Goal: Task Accomplishment & Management: Use online tool/utility

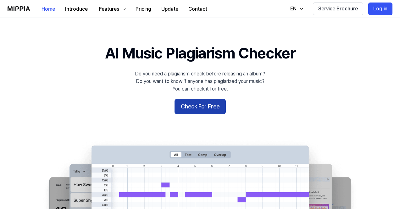
click at [203, 103] on button "Check For Free" at bounding box center [200, 106] width 51 height 15
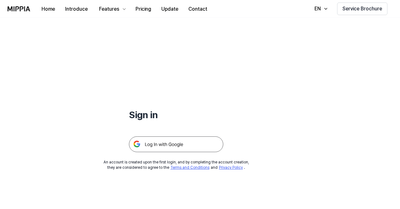
click at [176, 144] on img at bounding box center [176, 144] width 94 height 16
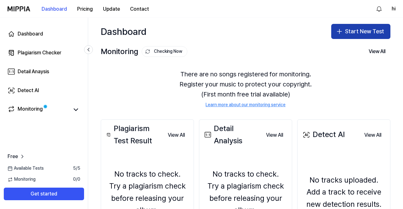
click at [340, 32] on icon "button" at bounding box center [339, 32] width 8 height 8
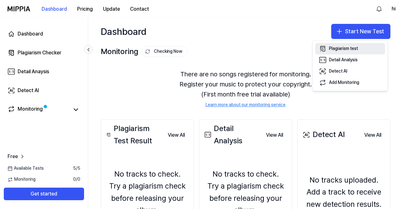
click at [332, 46] on div "Plagiarism test" at bounding box center [343, 49] width 29 height 6
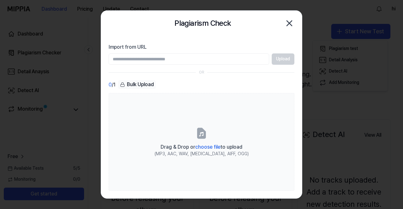
click at [290, 21] on icon "button" at bounding box center [289, 23] width 10 height 10
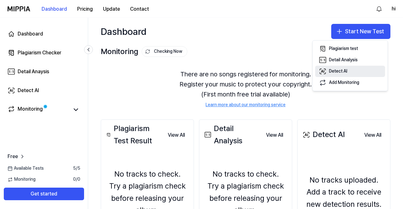
click at [324, 75] on icon "button" at bounding box center [323, 72] width 8 height 8
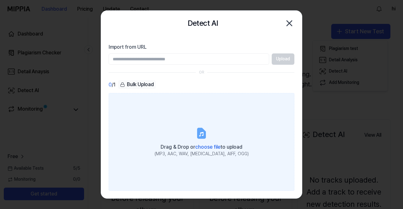
click at [213, 147] on span "choose file" at bounding box center [207, 147] width 25 height 6
click at [0, 0] on input "Drag & Drop or choose file to upload (MP3, AAC, WAV, FLAC, AIFF, OGG)" at bounding box center [0, 0] width 0 height 0
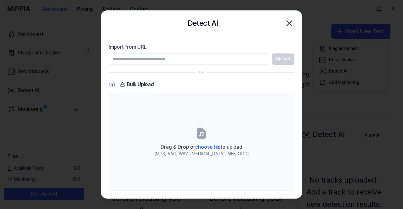
click at [237, 58] on input "Import from URL" at bounding box center [189, 58] width 160 height 11
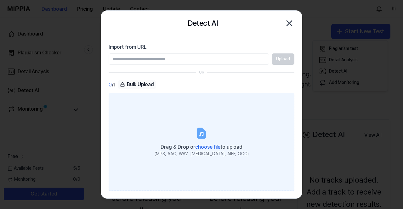
click at [210, 148] on span "choose file" at bounding box center [207, 147] width 25 height 6
click at [0, 0] on input "Drag & Drop or choose file to upload (MP3, AAC, WAV, FLAC, AIFF, OGG)" at bounding box center [0, 0] width 0 height 0
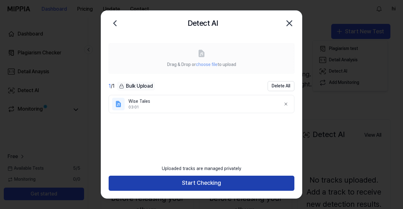
click at [258, 182] on button "Start Checking" at bounding box center [202, 183] width 186 height 15
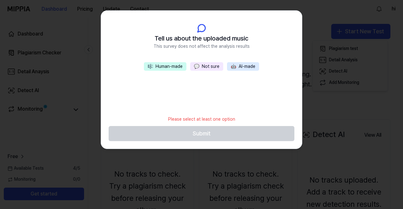
click at [192, 90] on div "🎼 Human-made 💬 Not sure 🤖 AI-made" at bounding box center [201, 87] width 201 height 50
click at [211, 68] on button "💬 Not sure" at bounding box center [206, 66] width 33 height 9
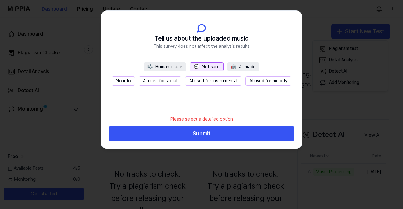
click at [167, 83] on button "AI used for vocal" at bounding box center [160, 80] width 42 height 9
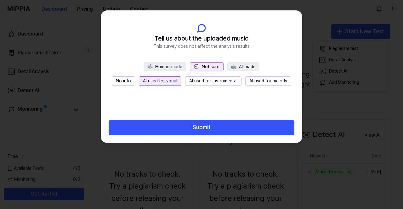
click at [242, 66] on button "🤖 AI-made" at bounding box center [243, 66] width 32 height 9
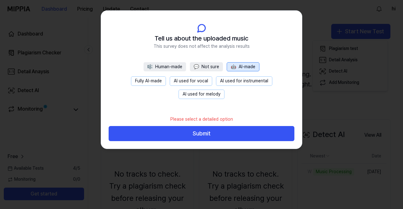
click at [181, 82] on button "AI used for vocal" at bounding box center [191, 80] width 42 height 9
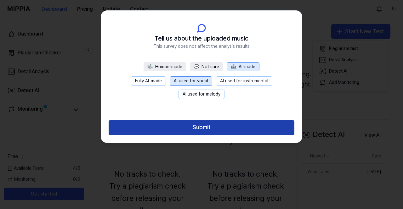
click at [195, 128] on button "Submit" at bounding box center [202, 127] width 186 height 15
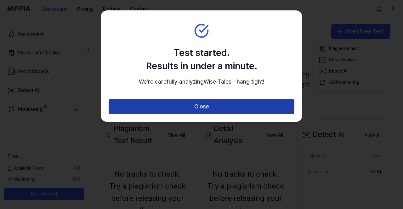
click at [200, 114] on button "Close" at bounding box center [202, 106] width 186 height 15
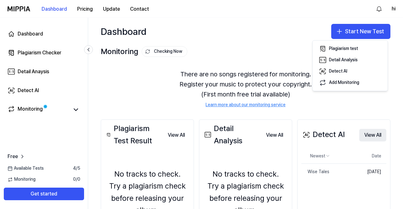
click at [374, 134] on button "View All" at bounding box center [372, 135] width 27 height 13
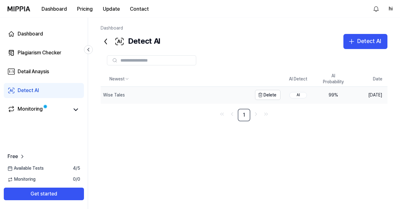
click at [120, 96] on div "Wise Tales" at bounding box center [114, 95] width 22 height 6
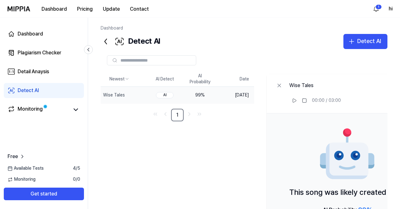
drag, startPoint x: 399, startPoint y: 60, endPoint x: 399, endPoint y: 103, distance: 43.7
click at [399, 103] on div "Dashboard Detect AI Detect AI Plagiarism Checker Detail Analysis Detect AI Newe…" at bounding box center [244, 114] width 312 height 192
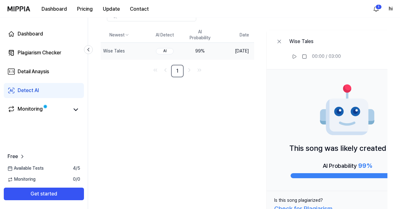
scroll to position [57, 0]
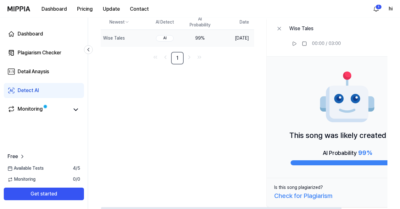
click at [327, 196] on div "Check for Plagiarism" at bounding box center [303, 196] width 58 height 10
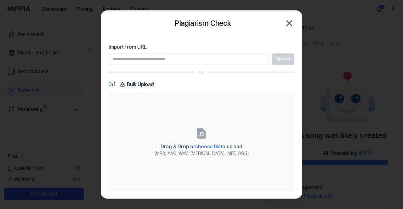
click at [289, 21] on icon "button" at bounding box center [289, 23] width 10 height 10
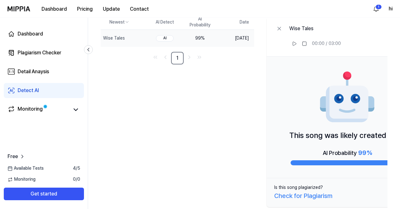
click at [399, 36] on div "Dashboard Detect AI Detect AI Plagiarism Checker Detail Analysis Detect AI Newe…" at bounding box center [244, 57] width 312 height 192
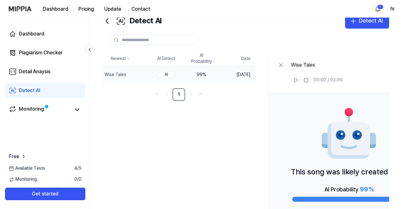
scroll to position [0, 0]
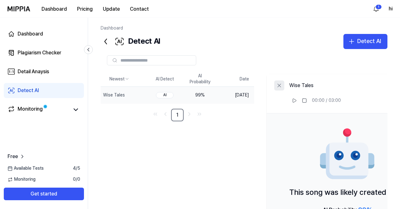
click at [281, 86] on icon at bounding box center [279, 85] width 3 height 3
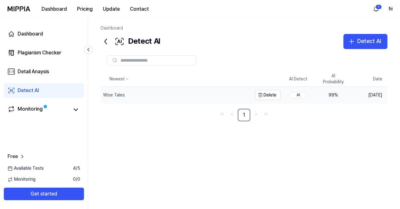
drag, startPoint x: 291, startPoint y: 86, endPoint x: 249, endPoint y: 91, distance: 41.8
click at [249, 91] on table "Newest AI Detect AI Probability Date Wise Tales Delete AI 99 % Oct 14, 2025" at bounding box center [244, 88] width 287 height 32
click at [114, 98] on div "Wise Tales" at bounding box center [176, 95] width 151 height 16
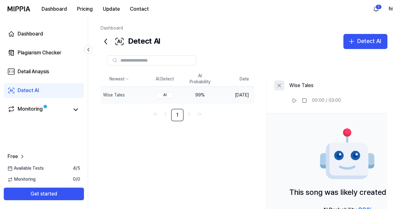
click at [284, 81] on button at bounding box center [279, 86] width 10 height 10
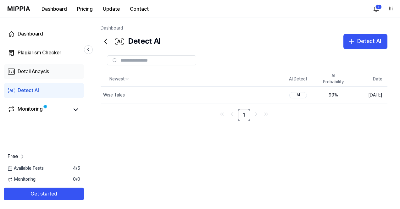
click at [52, 73] on link "Detail Anaysis" at bounding box center [44, 71] width 80 height 15
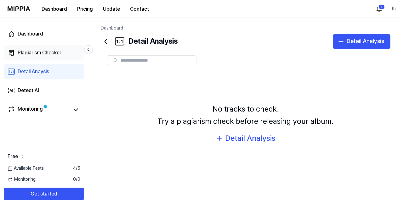
click at [40, 52] on div "Plagiarism Checker" at bounding box center [40, 53] width 44 height 8
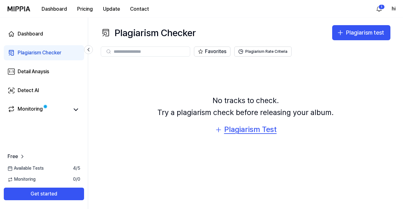
click at [249, 125] on div "Plagiarism Test" at bounding box center [250, 130] width 53 height 12
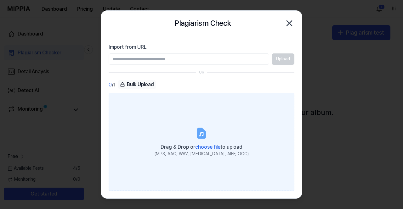
click at [205, 142] on div "Drag & Drop or choose file to upload" at bounding box center [201, 146] width 94 height 9
click at [0, 0] on input "Drag & Drop or choose file to upload (MP3, AAC, WAV, FLAC, AIFF, OGG)" at bounding box center [0, 0] width 0 height 0
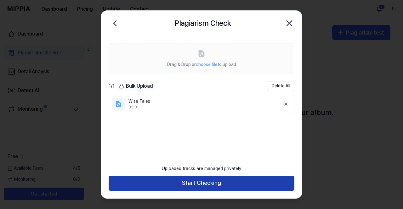
click at [223, 187] on button "Start Checking" at bounding box center [202, 183] width 186 height 15
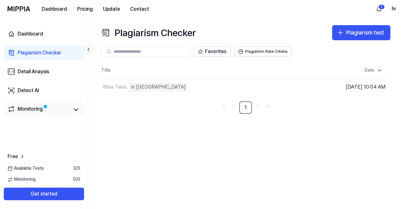
click at [55, 103] on div "Monitoring" at bounding box center [44, 109] width 80 height 15
click at [72, 111] on icon at bounding box center [76, 110] width 8 height 8
click at [48, 77] on link "Detail Anaysis" at bounding box center [44, 71] width 80 height 15
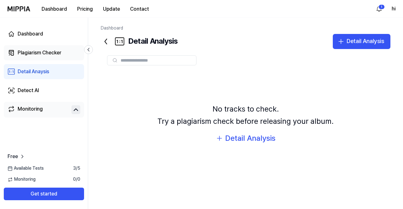
click at [51, 59] on link "Plagiarism Checker" at bounding box center [44, 52] width 80 height 15
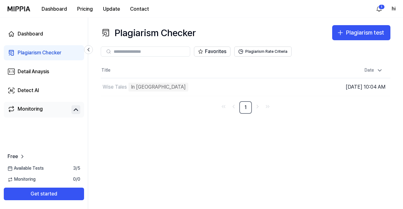
click at [51, 43] on div "Dashboard Plagiarism Checker Detail Anaysis Detect AI Monitoring" at bounding box center [44, 72] width 88 height 109
click at [51, 38] on link "Dashboard" at bounding box center [44, 33] width 80 height 15
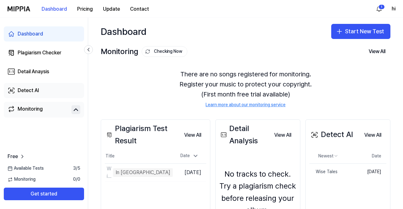
click at [43, 87] on link "Detect AI" at bounding box center [44, 90] width 80 height 15
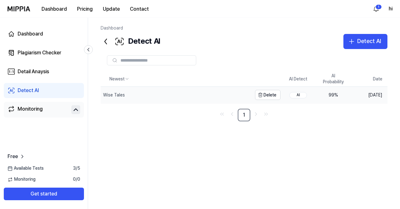
click at [118, 95] on div "Wise Tales" at bounding box center [114, 95] width 22 height 6
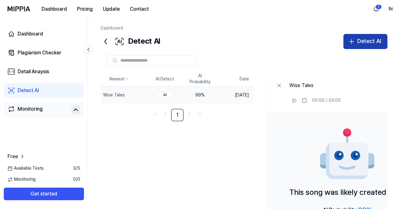
click at [365, 41] on div "Detect AI" at bounding box center [369, 41] width 24 height 9
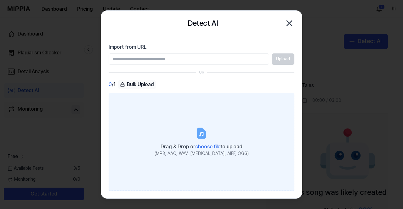
click at [215, 147] on span "choose file" at bounding box center [207, 147] width 25 height 6
click at [0, 0] on input "Drag & Drop or choose file to upload (MP3, AAC, WAV, FLAC, AIFF, OGG)" at bounding box center [0, 0] width 0 height 0
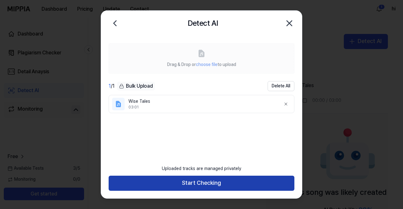
click at [203, 188] on button "Start Checking" at bounding box center [202, 183] width 186 height 15
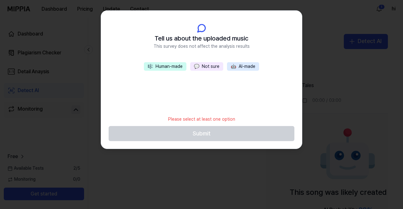
click at [244, 65] on button "🤖 AI-made" at bounding box center [243, 66] width 32 height 9
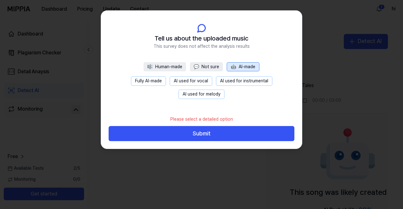
click at [190, 83] on button "AI used for vocal" at bounding box center [191, 80] width 42 height 9
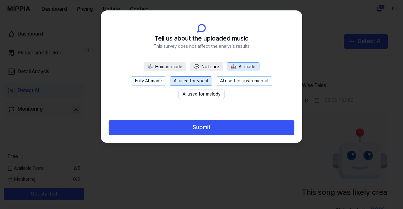
click at [213, 93] on button "AI used for melody" at bounding box center [201, 94] width 46 height 9
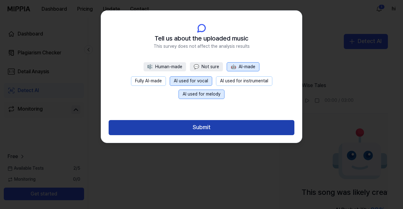
click at [205, 125] on button "Submit" at bounding box center [202, 127] width 186 height 15
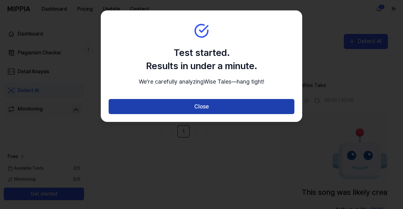
click at [206, 112] on button "Close" at bounding box center [202, 106] width 186 height 15
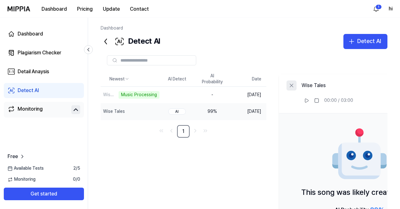
click at [295, 83] on icon at bounding box center [291, 85] width 6 height 6
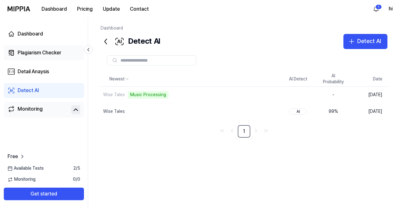
click at [59, 53] on div "Plagiarism Checker" at bounding box center [40, 53] width 44 height 8
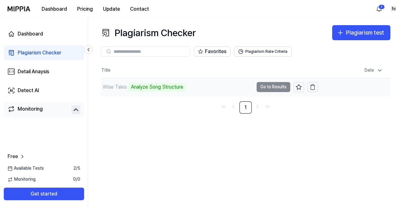
click at [150, 89] on div "Analyze Song Structure" at bounding box center [156, 87] width 57 height 9
click at [274, 87] on td "Wise Tales Analyze Music Notes Go to Results" at bounding box center [209, 87] width 217 height 18
click at [269, 88] on td "Wise Tales Analyze Music Notes Go to Results" at bounding box center [209, 87] width 217 height 18
click at [287, 89] on td "Wise Tales Analyze Music Notes Go to Results" at bounding box center [209, 87] width 217 height 18
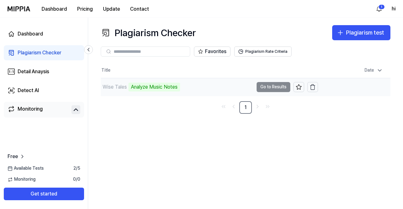
click at [287, 89] on td "Wise Tales Analyze Music Notes Go to Results" at bounding box center [209, 87] width 217 height 18
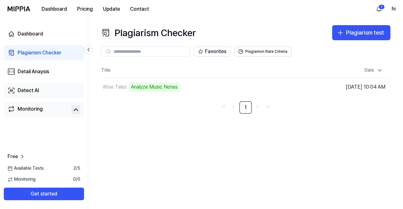
click at [57, 92] on link "Detect AI" at bounding box center [44, 90] width 80 height 15
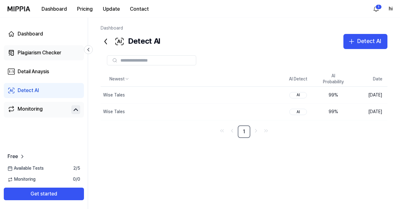
click at [55, 59] on link "Plagiarism Checker" at bounding box center [44, 52] width 80 height 15
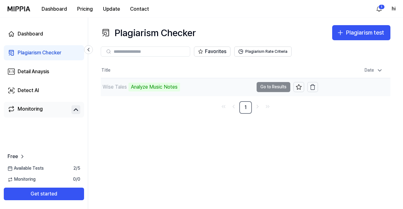
click at [165, 89] on div "Analyze Music Notes" at bounding box center [154, 87] width 52 height 9
click at [108, 87] on div "Wise Tales" at bounding box center [115, 87] width 24 height 8
click at [266, 89] on td "Wise Tales Analyze Music Notes Go to Results" at bounding box center [209, 87] width 217 height 18
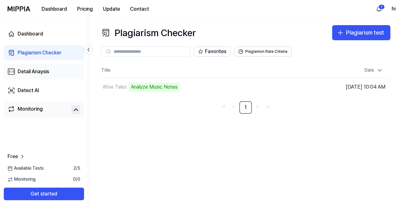
click at [31, 72] on div "Detail Anaysis" at bounding box center [33, 72] width 31 height 8
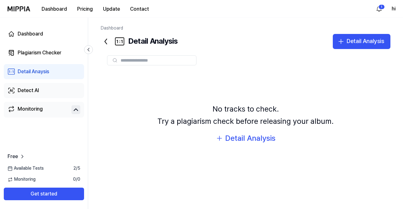
click at [48, 89] on link "Detect AI" at bounding box center [44, 90] width 80 height 15
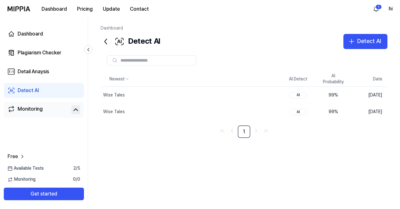
click at [53, 104] on div "Monitoring" at bounding box center [44, 110] width 80 height 16
click at [76, 109] on icon at bounding box center [76, 110] width 4 height 2
click at [52, 51] on div "Plagiarism Checker" at bounding box center [40, 53] width 44 height 8
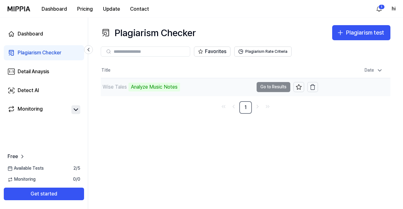
click at [269, 89] on td "Wise Tales Analyze Music Notes Go to Results" at bounding box center [209, 87] width 217 height 18
click at [278, 89] on td "Wise Tales Analyze Music Notes Go to Results" at bounding box center [209, 87] width 217 height 18
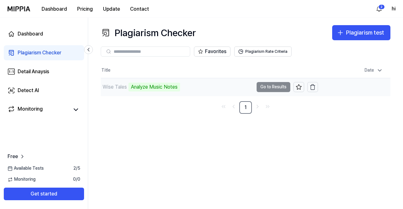
click at [158, 87] on div "Analyze Music Notes" at bounding box center [154, 87] width 52 height 9
click at [109, 86] on div "Wise Tales" at bounding box center [115, 87] width 24 height 8
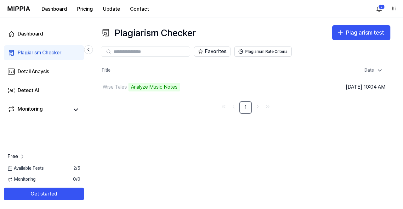
click at [159, 154] on div "Plagiarism Checker Plagiarism test Plagiarism Checker Detail Analysis Detect AI…" at bounding box center [245, 114] width 315 height 192
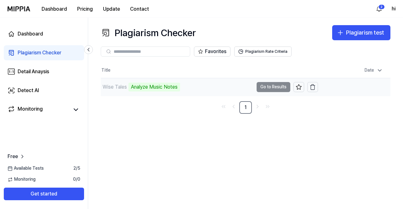
click at [272, 87] on td "Wise Tales Analyze Music Notes Go to Results" at bounding box center [209, 87] width 217 height 18
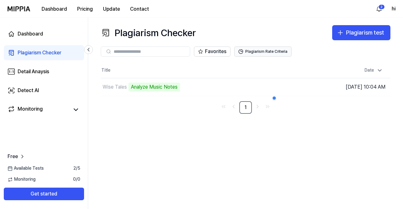
click at [270, 56] on button "Plagiarism Rate Criteria" at bounding box center [262, 52] width 57 height 10
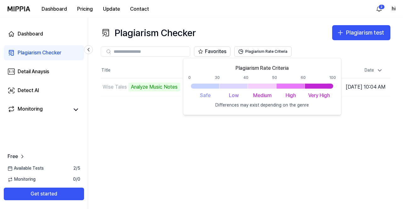
click at [257, 21] on div "Plagiarism Checker Plagiarism test Plagiarism Checker Detail Analysis Detect AI…" at bounding box center [245, 114] width 315 height 192
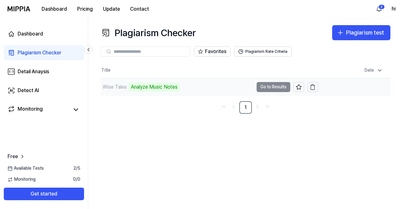
click at [268, 88] on td "Wise Tales Analyze Music Notes Go to Results" at bounding box center [209, 87] width 217 height 18
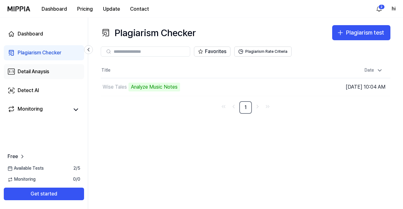
click at [81, 78] on link "Detail Anaysis" at bounding box center [44, 71] width 80 height 15
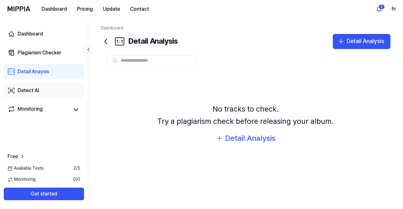
click at [49, 94] on link "Detect AI" at bounding box center [44, 90] width 80 height 15
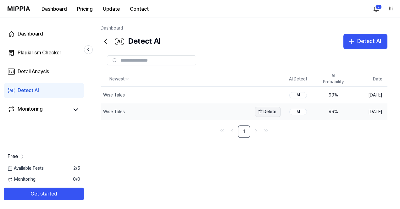
click at [267, 110] on button "Delete" at bounding box center [267, 112] width 25 height 10
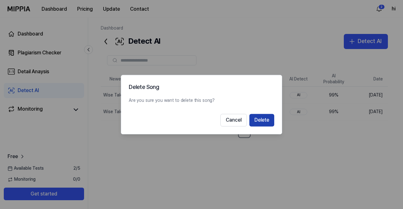
click at [264, 122] on button "Delete" at bounding box center [261, 120] width 25 height 13
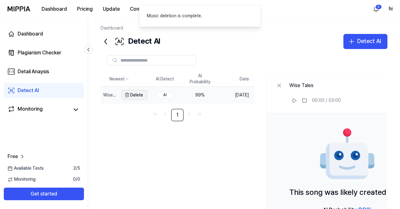
click at [147, 95] on button "Delete" at bounding box center [134, 95] width 25 height 10
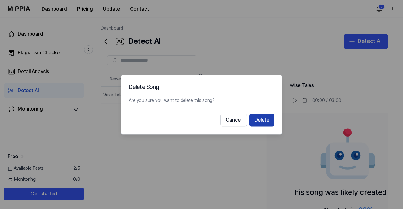
click at [261, 122] on button "Delete" at bounding box center [261, 120] width 25 height 13
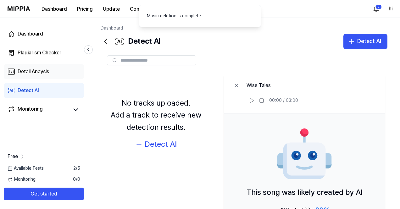
click at [44, 77] on link "Detail Anaysis" at bounding box center [44, 71] width 80 height 15
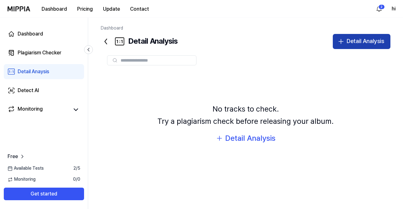
click at [354, 40] on div "Detail Analysis" at bounding box center [364, 41] width 37 height 9
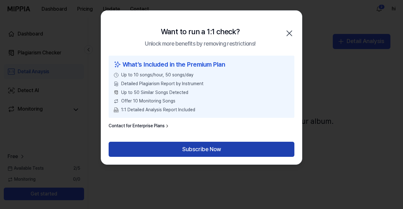
click at [194, 144] on button "Subscribe Now" at bounding box center [202, 149] width 186 height 15
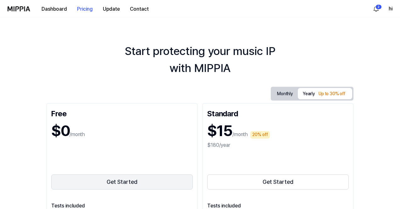
click at [120, 180] on button "Get Started" at bounding box center [122, 182] width 142 height 15
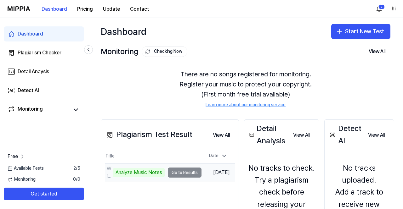
click at [183, 170] on td "Wise Tales Analyze Music Notes Go to Results" at bounding box center [153, 173] width 97 height 18
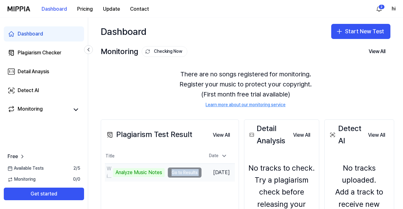
click at [183, 170] on td "Wise Tales Analyze Music Notes Go to Results" at bounding box center [153, 173] width 97 height 18
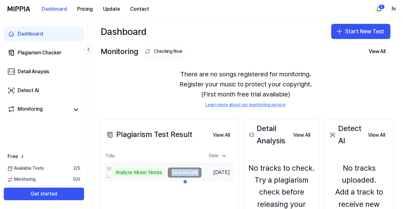
click at [183, 170] on td "Wise Tales Analyze Music Notes Go to Results" at bounding box center [153, 173] width 97 height 18
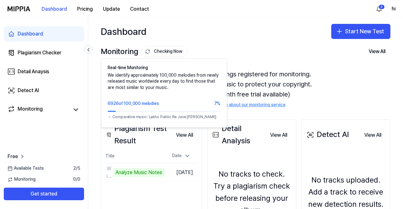
click at [167, 55] on button "Checking Now" at bounding box center [165, 51] width 46 height 11
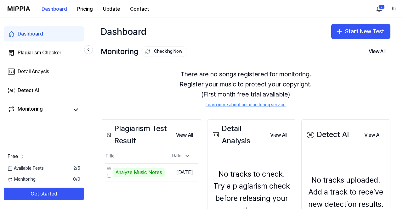
click at [167, 55] on button "Checking Now" at bounding box center [165, 51] width 46 height 11
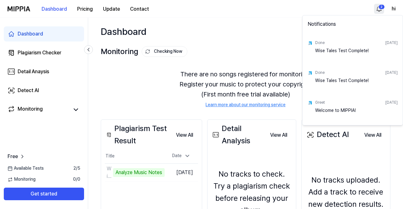
click at [379, 9] on html "Dashboard Pricing Update Contact 2 hi Dashboard Plagiarism Checker Detail Anays…" at bounding box center [201, 104] width 403 height 209
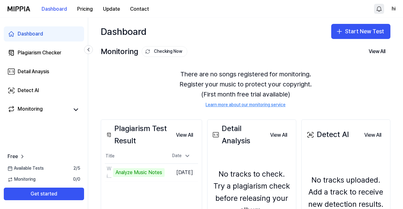
click at [229, 71] on html "Dashboard Pricing Update Contact hi Dashboard Plagiarism Checker Detail Anaysis…" at bounding box center [201, 104] width 403 height 209
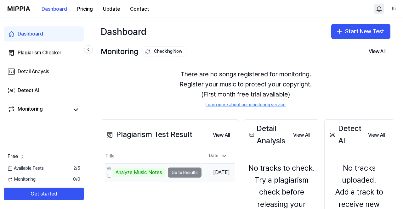
click at [177, 171] on td "Wise Tales Analyze Music Notes Go to Results" at bounding box center [153, 173] width 97 height 18
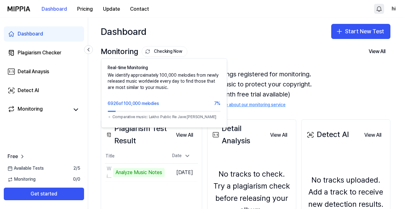
click at [162, 52] on button "Checking Now" at bounding box center [165, 51] width 46 height 11
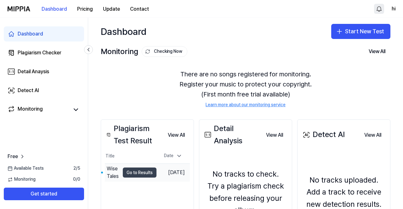
click at [145, 171] on button "Go to Results" at bounding box center [140, 173] width 34 height 10
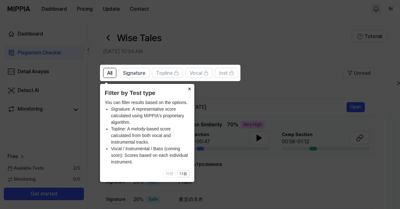
click at [189, 88] on button "×" at bounding box center [189, 88] width 10 height 9
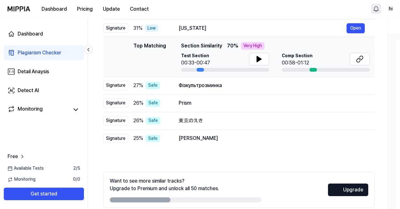
scroll to position [78, 0]
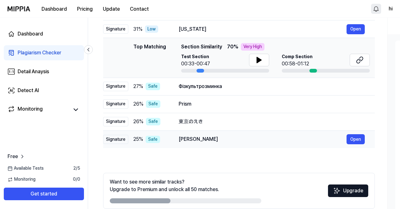
click at [193, 137] on div "[PERSON_NAME]" at bounding box center [263, 140] width 168 height 8
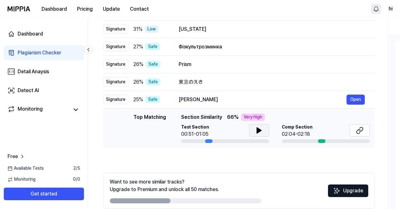
click at [267, 127] on button at bounding box center [259, 130] width 20 height 13
click at [266, 128] on button at bounding box center [259, 130] width 20 height 13
click at [224, 81] on div "東京のえき" at bounding box center [263, 82] width 168 height 8
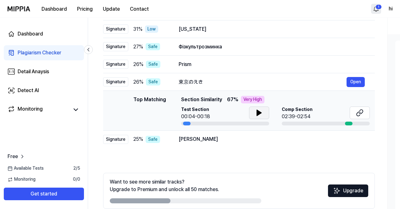
click at [257, 109] on button at bounding box center [259, 113] width 20 height 13
click at [328, 111] on div "Comp Section 02:39-02:54" at bounding box center [326, 114] width 88 height 14
click at [343, 112] on div "Comp Section 02:39-02:54" at bounding box center [326, 114] width 88 height 14
click at [363, 110] on icon at bounding box center [360, 113] width 8 height 8
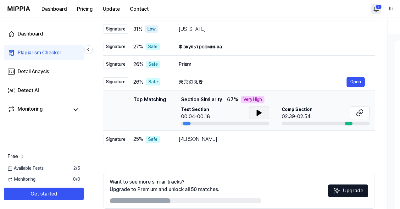
click at [255, 114] on icon at bounding box center [259, 113] width 8 height 8
click at [348, 123] on div at bounding box center [349, 124] width 8 height 4
click at [317, 77] on div "東京のえき Open" at bounding box center [272, 82] width 186 height 10
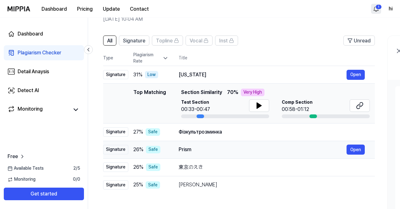
scroll to position [28, 0]
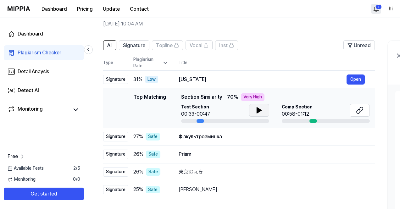
click at [258, 108] on icon at bounding box center [259, 111] width 4 height 6
click at [256, 112] on icon at bounding box center [259, 111] width 8 height 8
click at [320, 112] on div "Comp Section 00:58-01:12" at bounding box center [326, 111] width 88 height 14
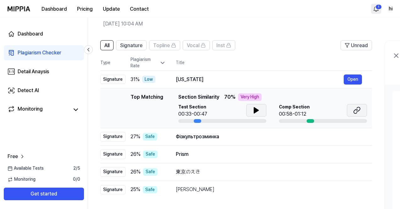
scroll to position [0, 5]
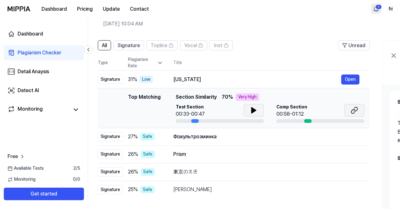
drag, startPoint x: 368, startPoint y: 103, endPoint x: 362, endPoint y: 111, distance: 9.8
click at [362, 111] on div "Top Matching Section Similarity 70 % Very High Test Section 00:33-00:47 Comp Se…" at bounding box center [270, 108] width 189 height 30
click at [360, 111] on button at bounding box center [354, 110] width 20 height 13
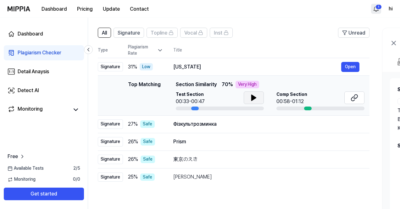
scroll to position [53, 0]
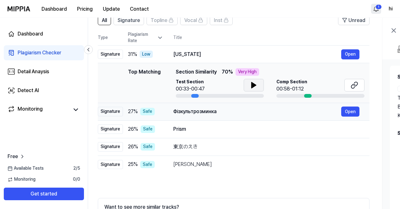
click at [240, 113] on div "Фізкультрозминка" at bounding box center [257, 112] width 168 height 8
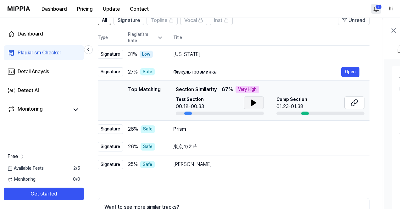
click at [250, 100] on icon at bounding box center [254, 103] width 8 height 8
click at [301, 104] on div "01:23-01:38" at bounding box center [291, 107] width 31 height 8
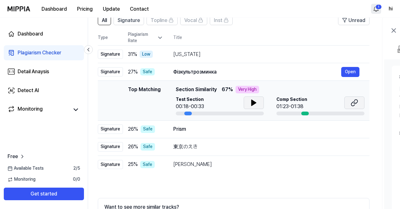
click at [358, 102] on icon at bounding box center [355, 103] width 8 height 8
click at [204, 132] on div "Prism" at bounding box center [257, 129] width 168 height 8
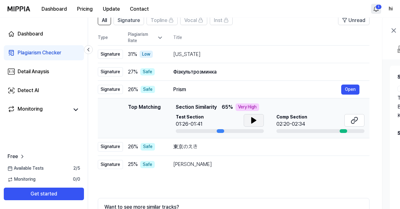
click at [257, 121] on button at bounding box center [254, 120] width 20 height 13
click at [359, 120] on button at bounding box center [354, 120] width 20 height 13
click at [226, 152] on td "東京のえき Open" at bounding box center [266, 147] width 206 height 18
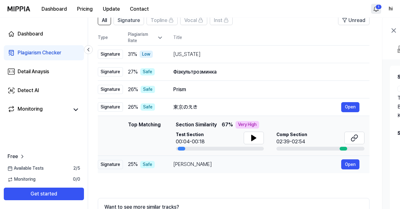
click at [223, 169] on div "Ammathan Kanneer Open" at bounding box center [266, 164] width 186 height 10
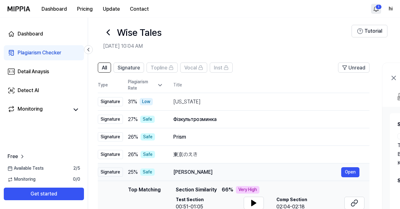
scroll to position [0, 0]
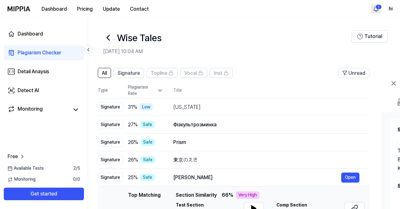
click at [136, 78] on header "All Signature Topline Vocal Inst Unread" at bounding box center [234, 75] width 272 height 15
click at [135, 73] on span "Signature" at bounding box center [129, 74] width 22 height 8
click at [112, 75] on div "All Signature Topline Vocal Inst" at bounding box center [165, 73] width 135 height 10
click at [108, 75] on button "All" at bounding box center [104, 73] width 13 height 10
click at [133, 71] on span "Signature" at bounding box center [129, 74] width 22 height 8
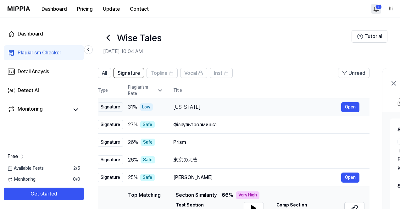
click at [178, 109] on div "[US_STATE]" at bounding box center [257, 107] width 168 height 8
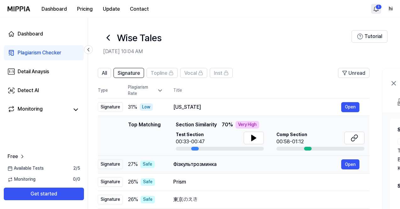
scroll to position [0, 1]
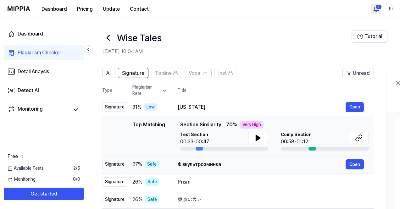
drag, startPoint x: 207, startPoint y: 175, endPoint x: 213, endPoint y: 166, distance: 10.1
click at [213, 166] on tbody "Signature 31 % Low [US_STATE] Open Top Matching Top Matching Section Similarity…" at bounding box center [238, 162] width 272 height 128
click at [213, 166] on div "Фізкультрозминка" at bounding box center [263, 165] width 168 height 8
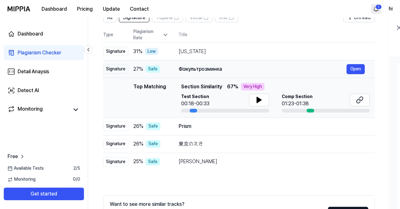
scroll to position [101, 0]
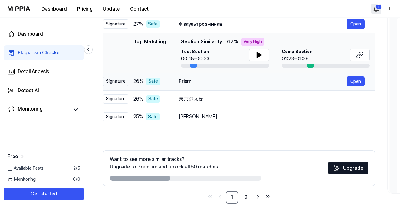
click at [225, 84] on div "Prism" at bounding box center [263, 82] width 168 height 8
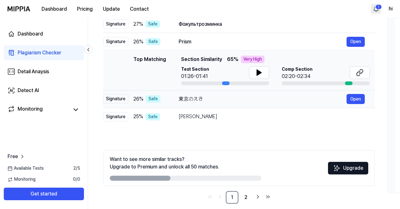
click at [218, 100] on div "東京のえき" at bounding box center [263, 99] width 168 height 8
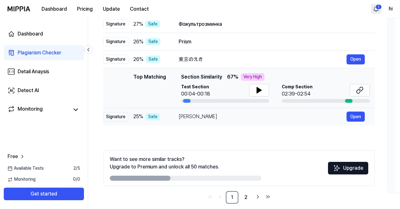
click at [214, 118] on div "[PERSON_NAME]" at bounding box center [263, 117] width 168 height 8
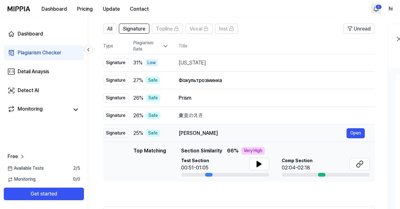
scroll to position [0, 0]
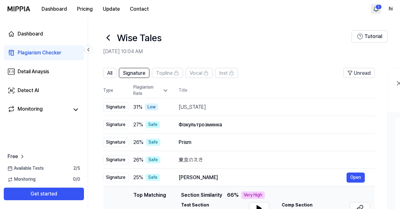
click at [105, 38] on icon at bounding box center [108, 38] width 10 height 10
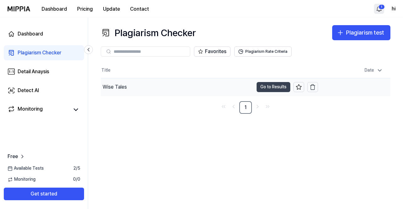
click at [266, 88] on button "Go to Results" at bounding box center [273, 87] width 34 height 10
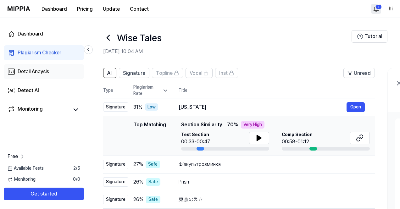
click at [42, 70] on div "Detail Anaysis" at bounding box center [33, 72] width 31 height 8
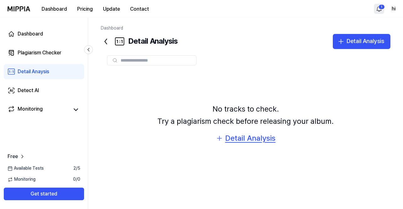
click at [250, 141] on div "Detail Analysis" at bounding box center [250, 138] width 50 height 12
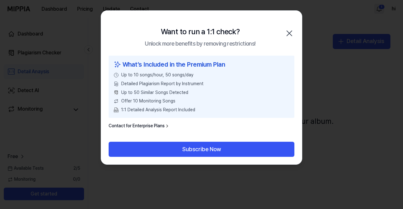
click at [287, 33] on icon "button" at bounding box center [289, 33] width 10 height 10
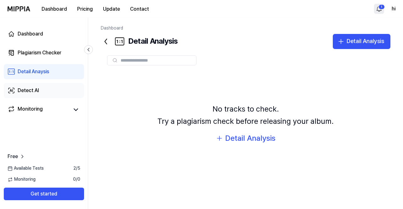
click at [43, 97] on link "Detect AI" at bounding box center [44, 90] width 80 height 15
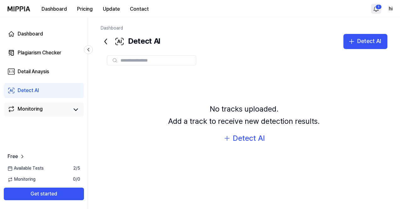
click at [46, 109] on link "Monitoring" at bounding box center [38, 109] width 61 height 9
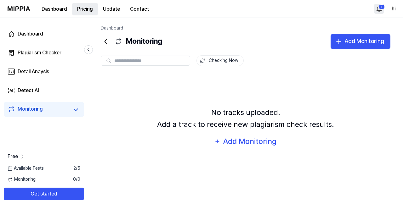
click at [84, 8] on button "Pricing" at bounding box center [85, 9] width 26 height 13
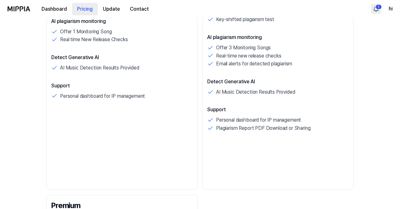
scroll to position [264, 0]
